Goal: Task Accomplishment & Management: Manage account settings

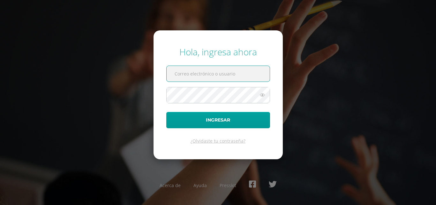
click at [211, 72] on input "text" at bounding box center [218, 74] width 103 height 16
type input "alumno25nrgv4@integralamericano.edu.gt"
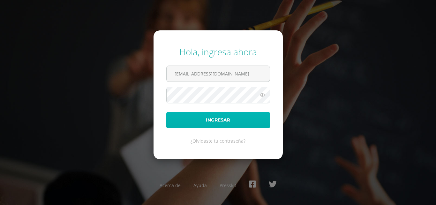
click at [216, 121] on button "Ingresar" at bounding box center [218, 120] width 104 height 16
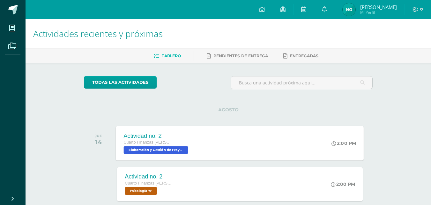
click at [190, 132] on div "Actividad no. 2 Cuarto Finanzas Bach. C.C.L.L. en Finanzas y Administración Ela…" at bounding box center [156, 143] width 81 height 34
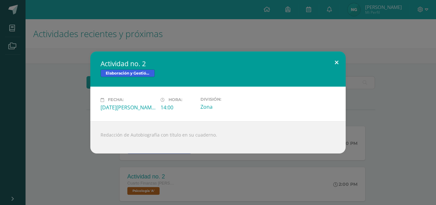
click at [333, 65] on button at bounding box center [336, 62] width 18 height 22
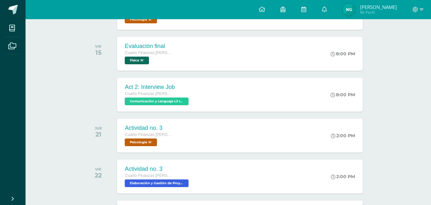
scroll to position [184, 0]
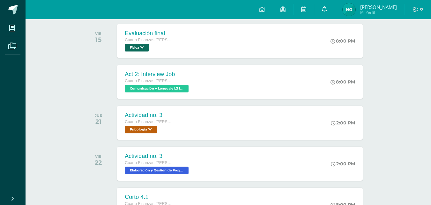
click at [329, 9] on link at bounding box center [324, 9] width 20 height 19
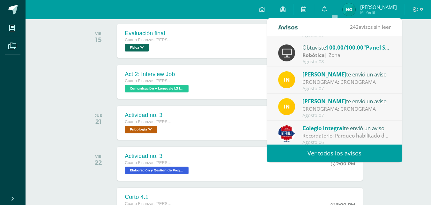
scroll to position [106, 0]
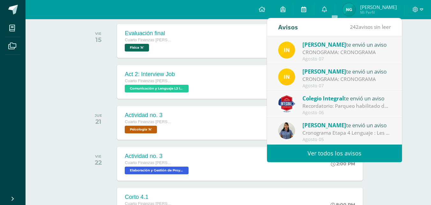
click at [306, 11] on icon at bounding box center [303, 9] width 5 height 6
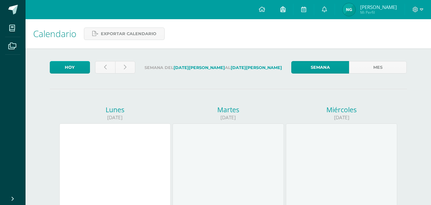
click at [286, 7] on icon at bounding box center [283, 9] width 5 height 6
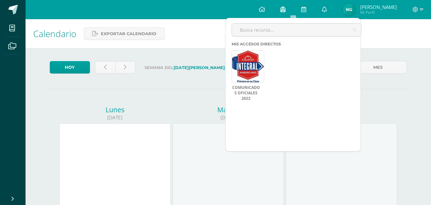
click at [290, 14] on link at bounding box center [283, 9] width 20 height 19
click at [265, 10] on icon at bounding box center [262, 9] width 6 height 6
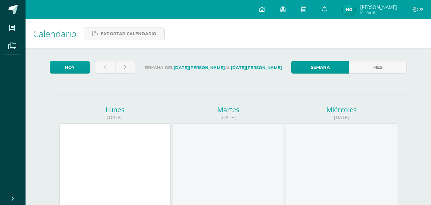
click at [265, 10] on icon at bounding box center [262, 9] width 6 height 6
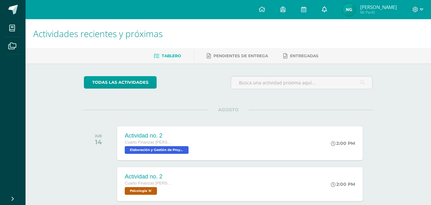
click at [327, 9] on icon at bounding box center [324, 9] width 5 height 6
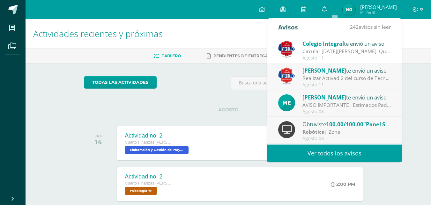
click at [337, 156] on link "Ver todos los avisos" at bounding box center [334, 153] width 135 height 18
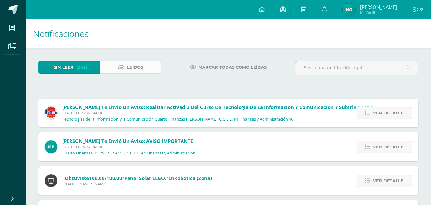
click at [146, 64] on link "Leídos" at bounding box center [131, 67] width 62 height 12
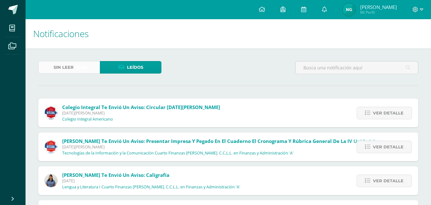
click at [84, 71] on span "(242)" at bounding box center [81, 67] width 11 height 12
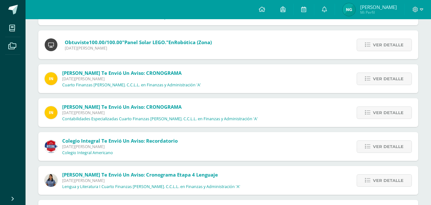
scroll to position [132, 0]
